Goal: Use online tool/utility: Utilize a website feature to perform a specific function

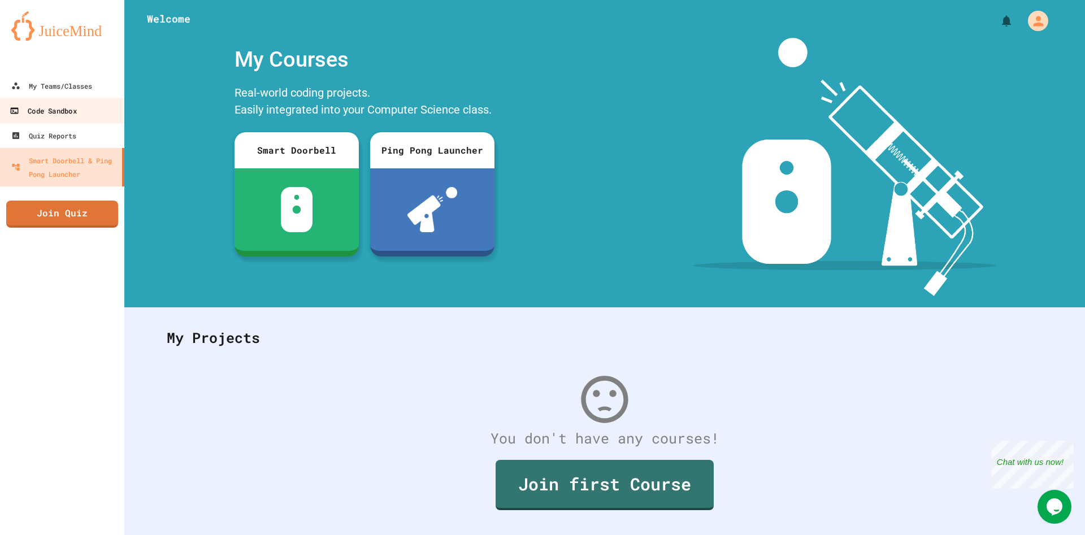
click at [105, 118] on link "Code Sandbox" at bounding box center [62, 110] width 128 height 25
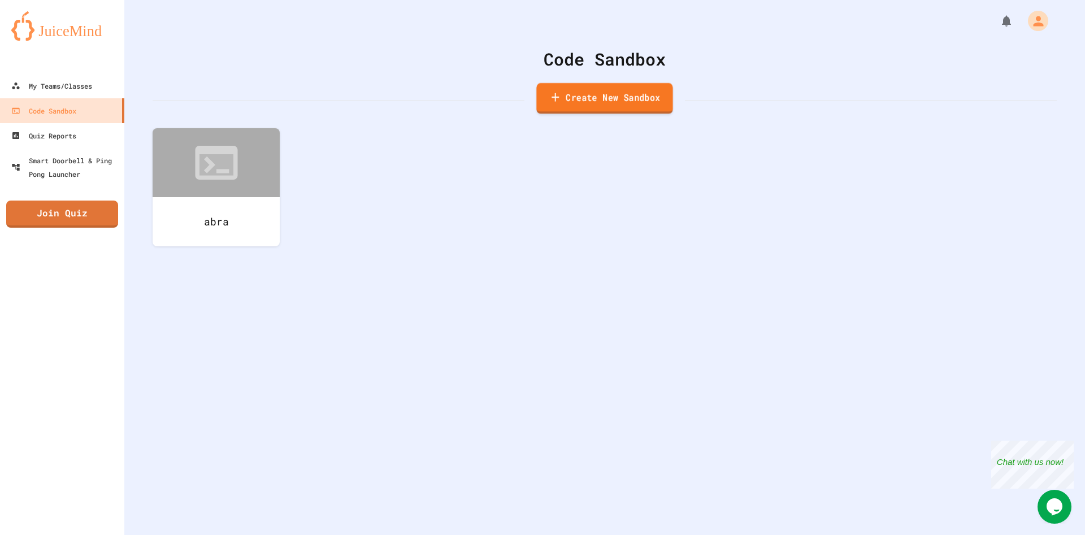
click at [619, 102] on link "Create New Sandbox" at bounding box center [604, 98] width 136 height 31
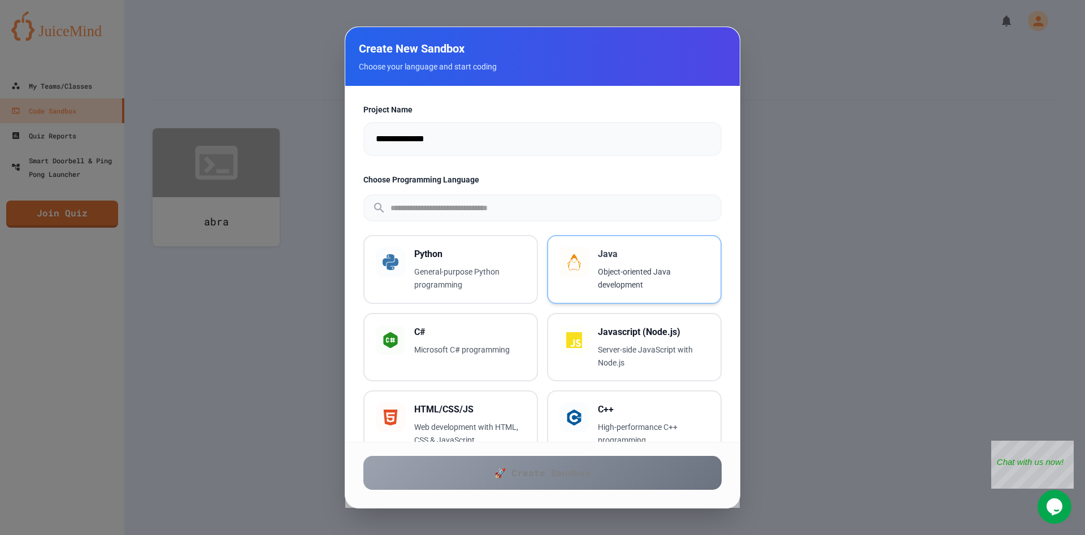
click at [609, 272] on p "Object-oriented Java development" at bounding box center [653, 279] width 111 height 26
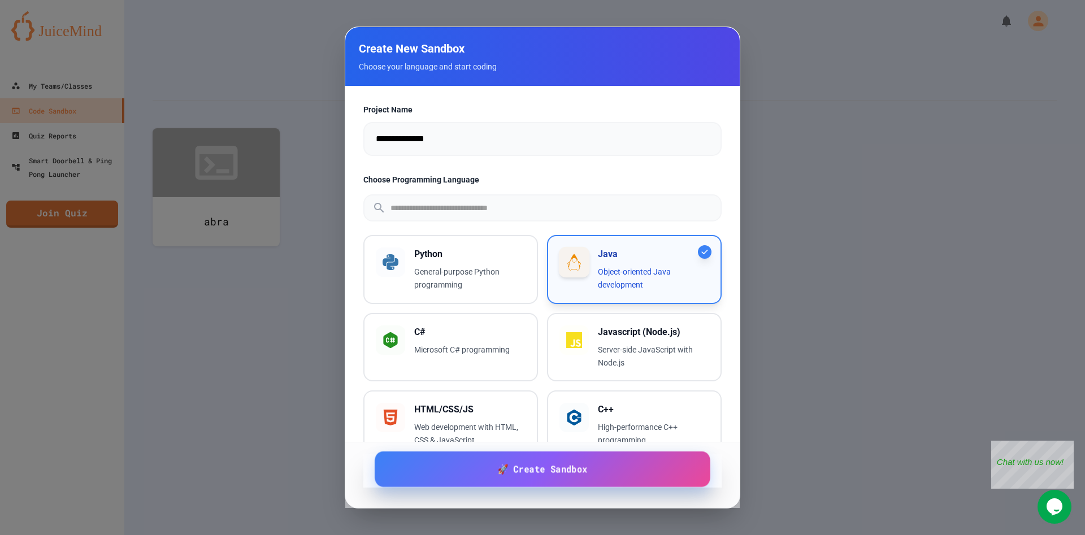
click at [616, 467] on link "🚀 Create Sandbox" at bounding box center [543, 469] width 336 height 36
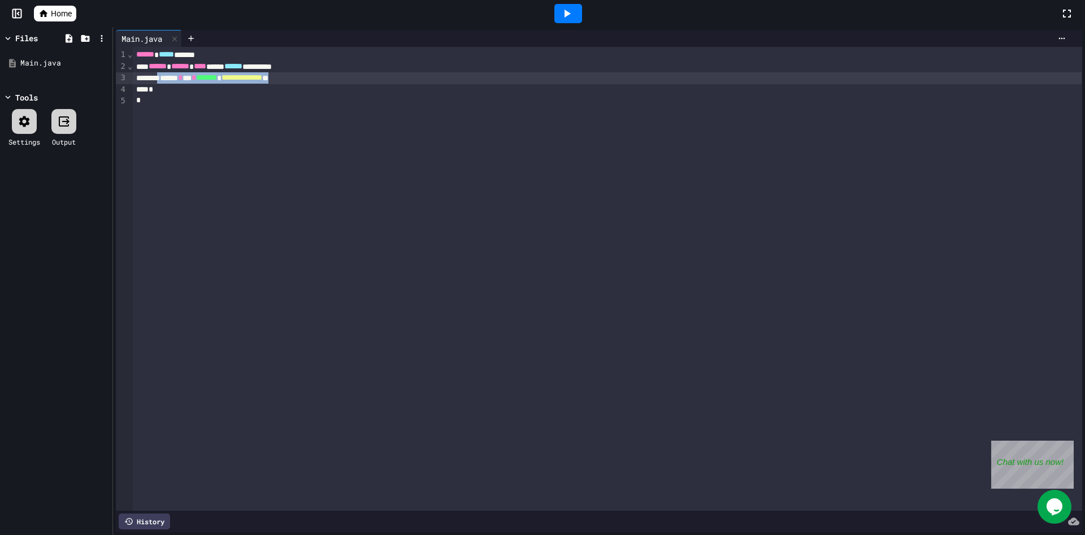
drag, startPoint x: 345, startPoint y: 83, endPoint x: 167, endPoint y: 79, distance: 178.1
click at [167, 79] on div "**********" at bounding box center [607, 78] width 948 height 12
